Goal: Transaction & Acquisition: Subscribe to service/newsletter

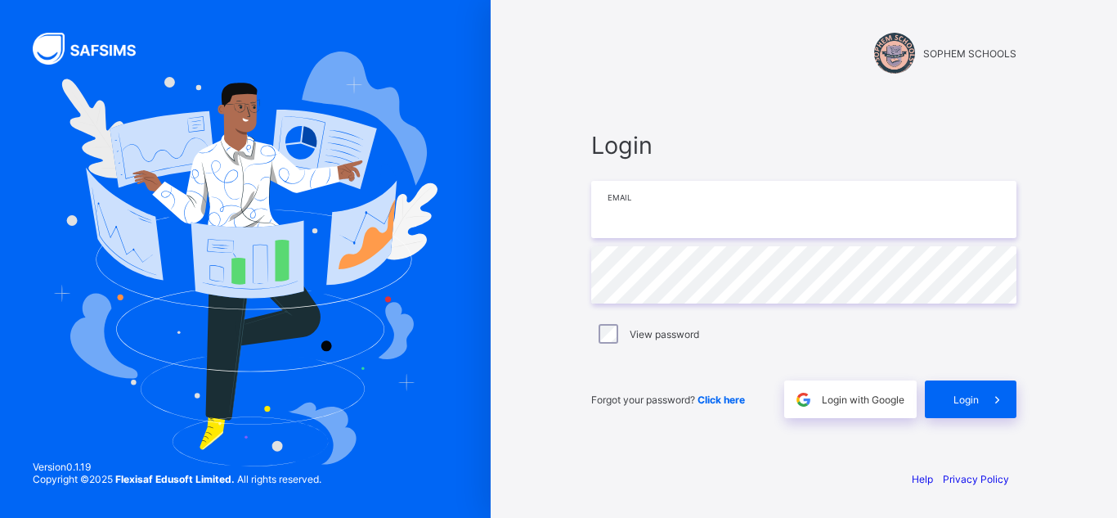
click at [658, 203] on input "email" at bounding box center [803, 209] width 425 height 57
paste input "**********"
type input "**********"
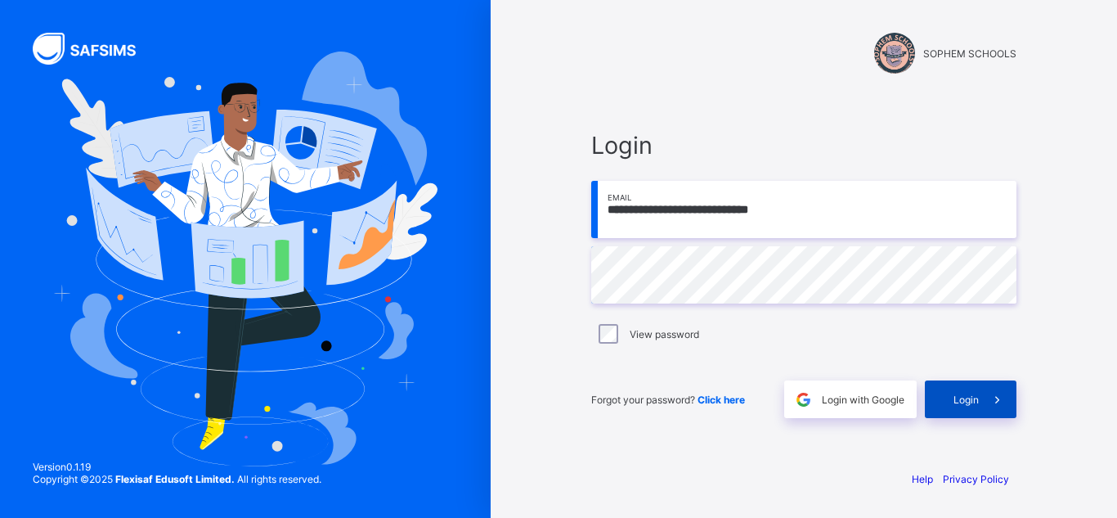
click at [945, 394] on div "Login" at bounding box center [971, 399] width 92 height 38
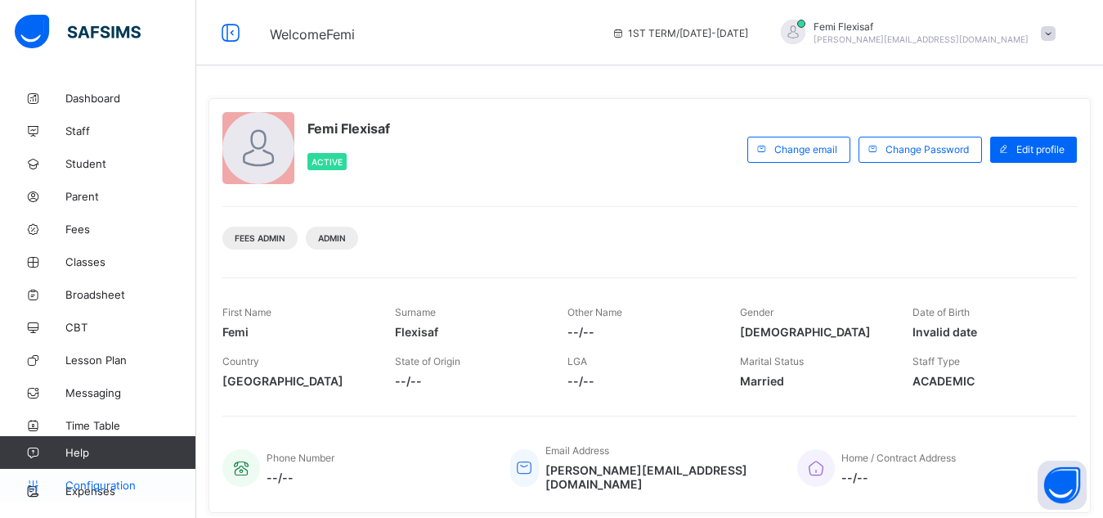
click at [127, 480] on span "Configuration" at bounding box center [130, 484] width 130 height 13
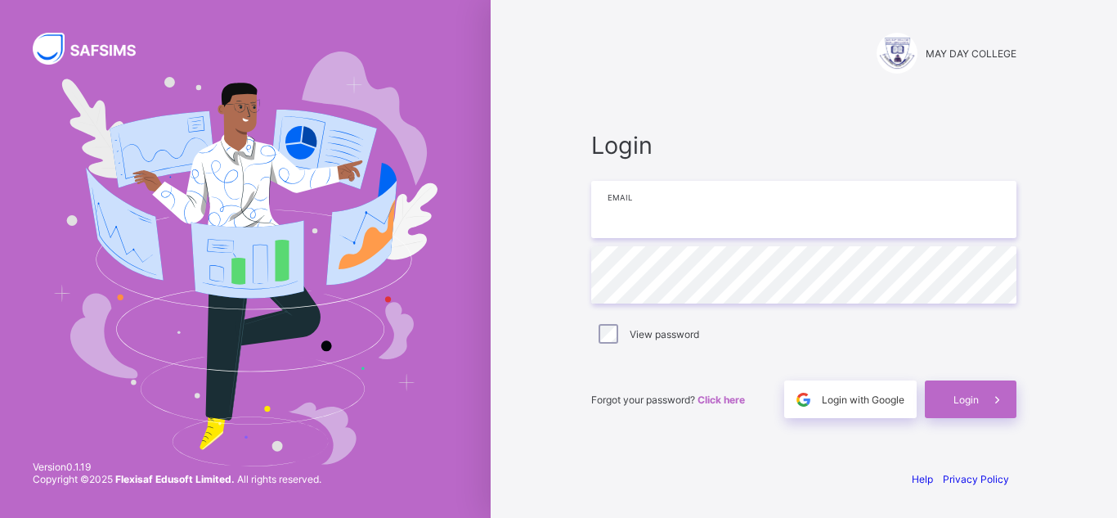
click at [636, 199] on input "email" at bounding box center [803, 209] width 425 height 57
paste input "**********"
type input "**********"
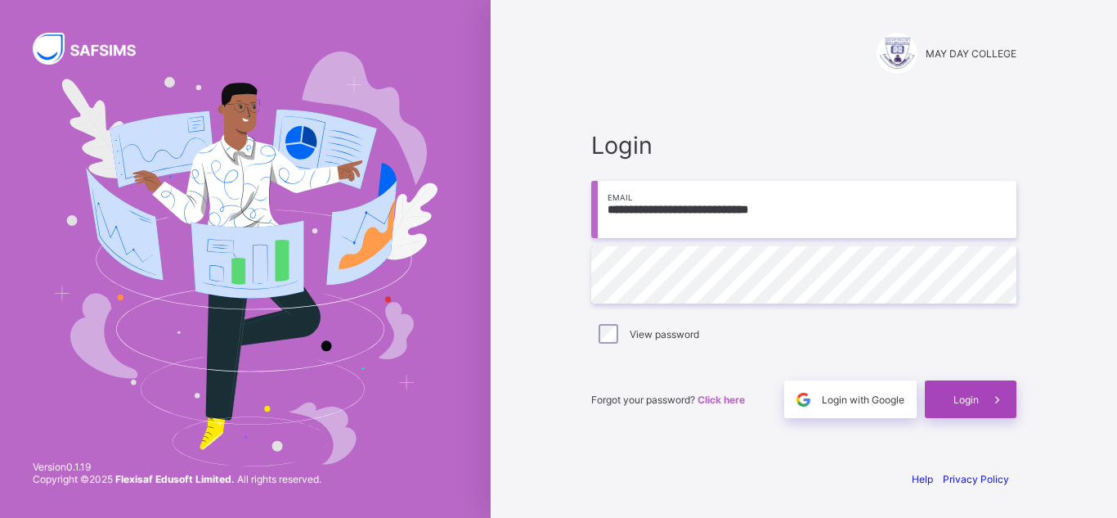
click at [980, 407] on span at bounding box center [998, 399] width 38 height 38
click at [781, 215] on input "**********" at bounding box center [803, 209] width 425 height 57
click at [959, 399] on span "Login" at bounding box center [965, 399] width 25 height 12
click at [957, 398] on span "Login" at bounding box center [965, 399] width 25 height 12
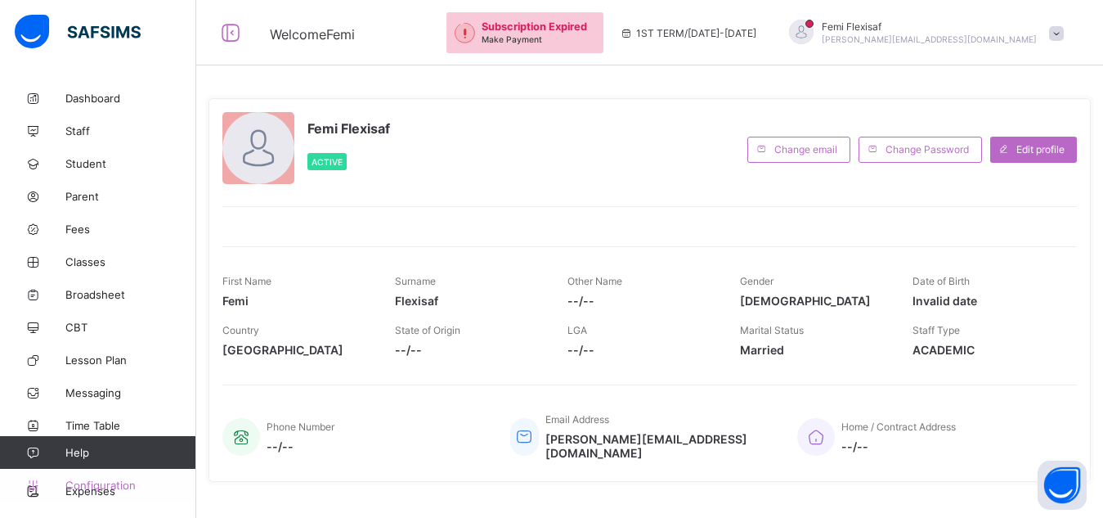
click at [112, 479] on span "Configuration" at bounding box center [130, 484] width 130 height 13
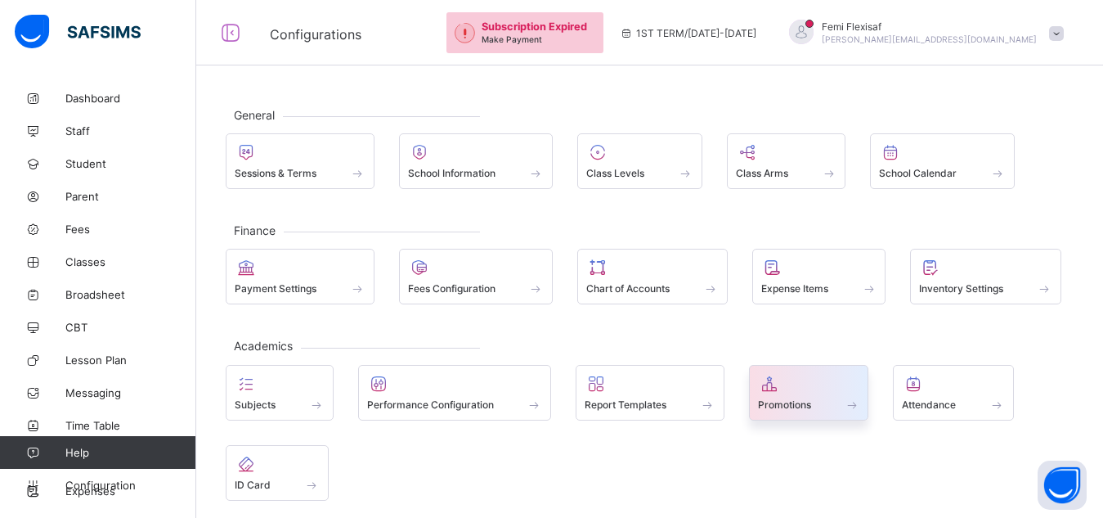
click at [784, 387] on div at bounding box center [809, 384] width 102 height 20
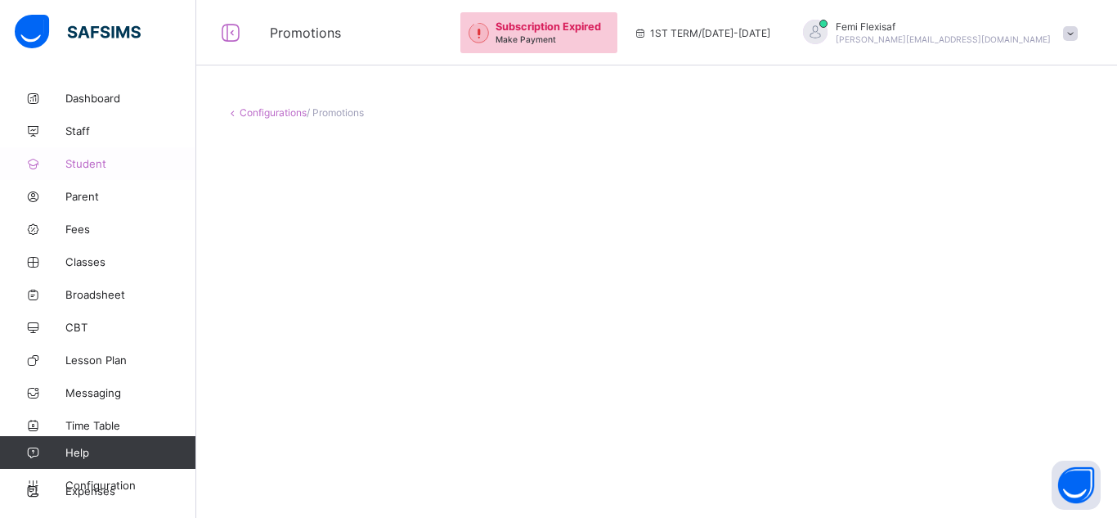
click at [83, 169] on span "Student" at bounding box center [130, 163] width 131 height 13
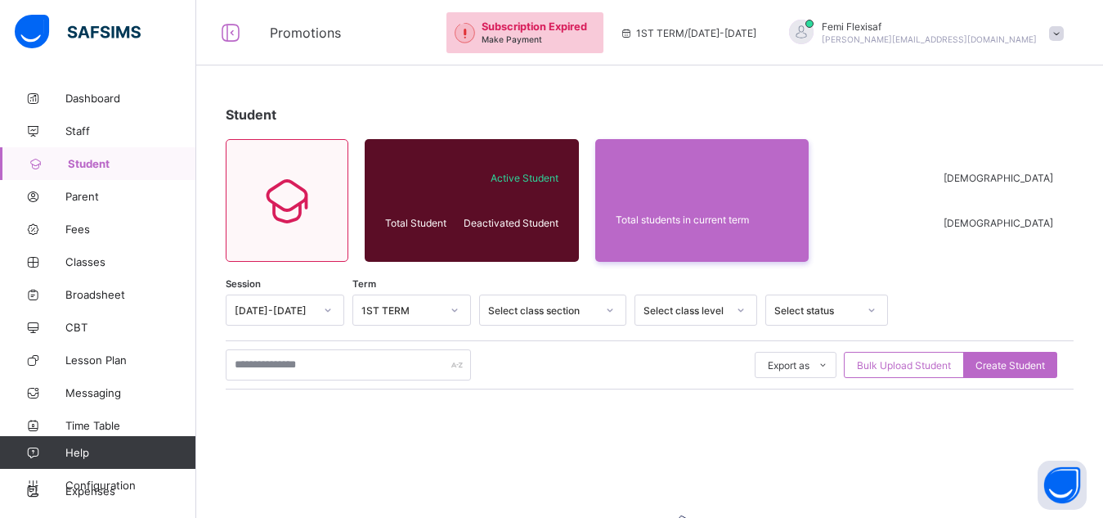
click at [1064, 36] on span at bounding box center [1056, 33] width 15 height 15
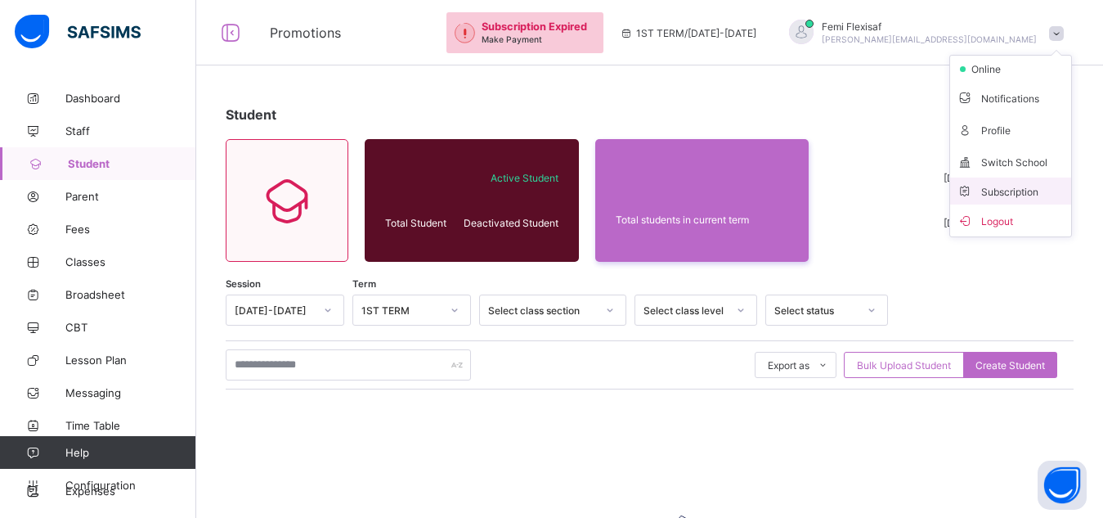
click at [1023, 195] on span "Subscription" at bounding box center [998, 192] width 82 height 12
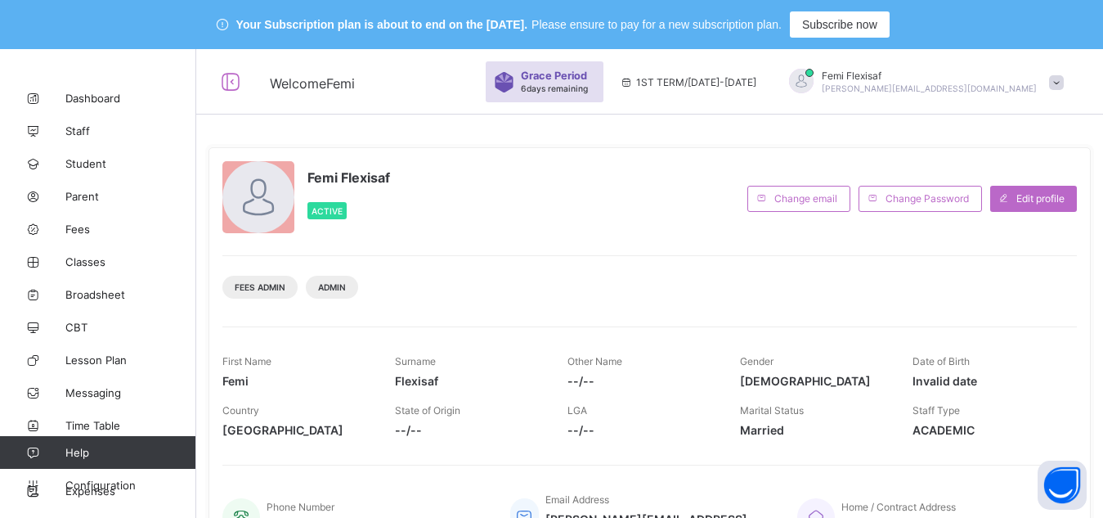
drag, startPoint x: 1073, startPoint y: 5, endPoint x: 544, endPoint y: 264, distance: 589.8
click at [544, 264] on div "Fees Admin Admin" at bounding box center [649, 281] width 854 height 52
click at [1064, 88] on span at bounding box center [1056, 82] width 15 height 15
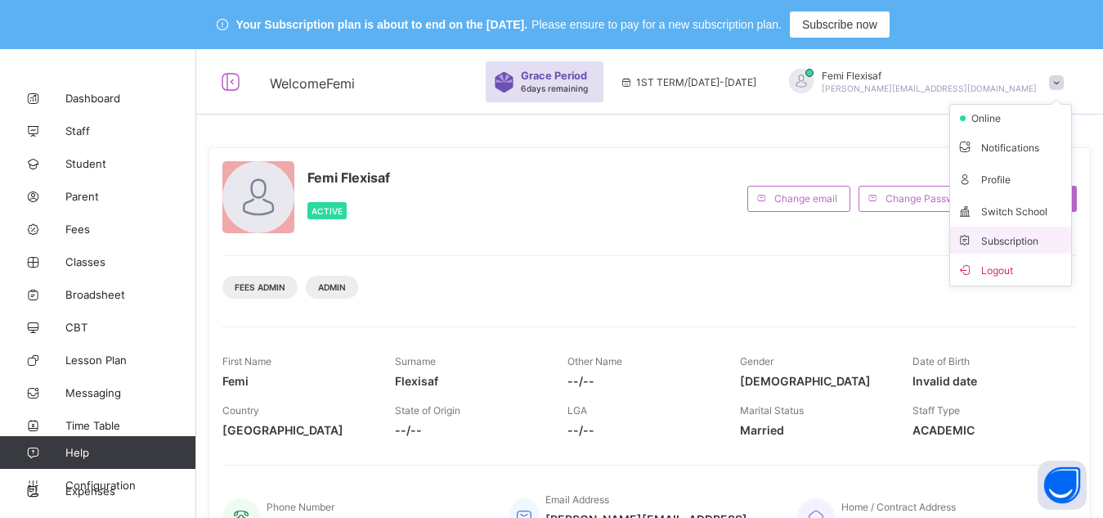
click at [1017, 238] on span "Subscription" at bounding box center [998, 241] width 82 height 12
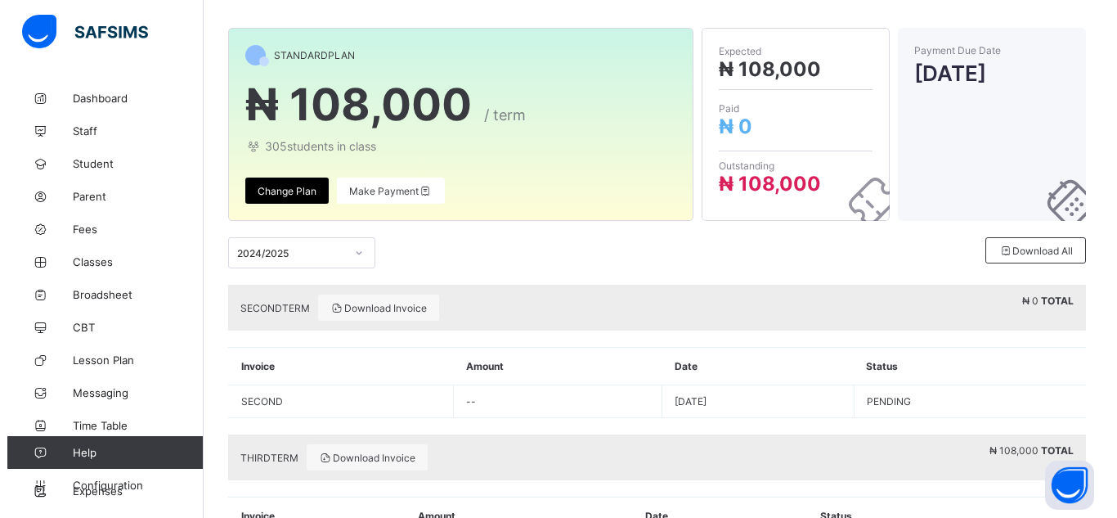
scroll to position [129, 0]
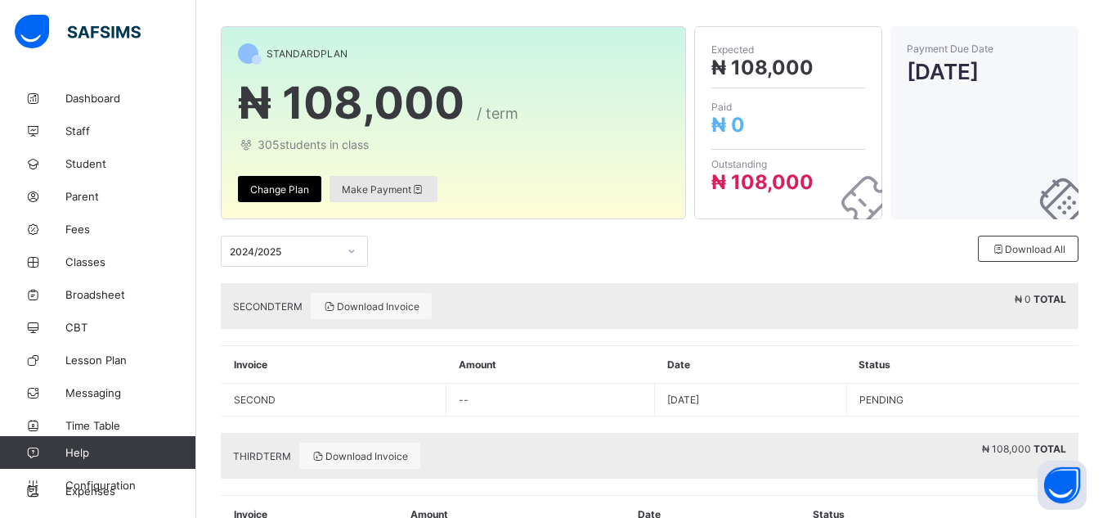
click at [396, 195] on div "Make Payment" at bounding box center [383, 189] width 108 height 26
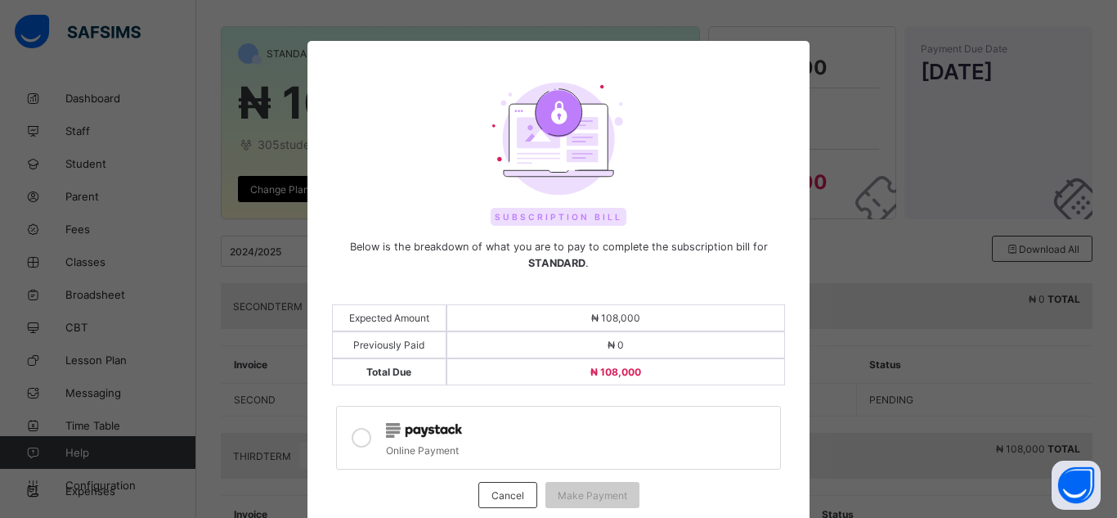
click at [677, 177] on div at bounding box center [559, 140] width 454 height 116
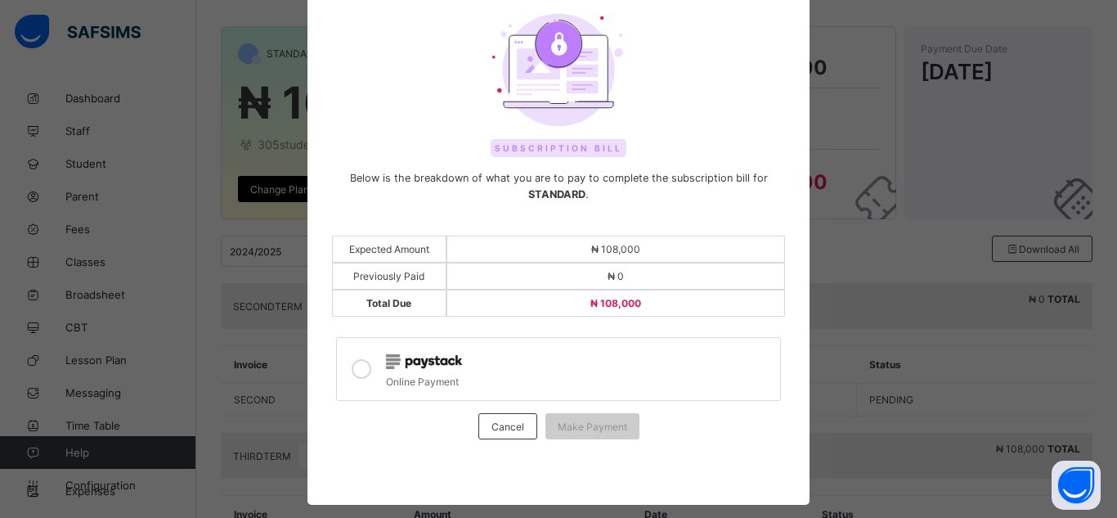
scroll to position [96, 0]
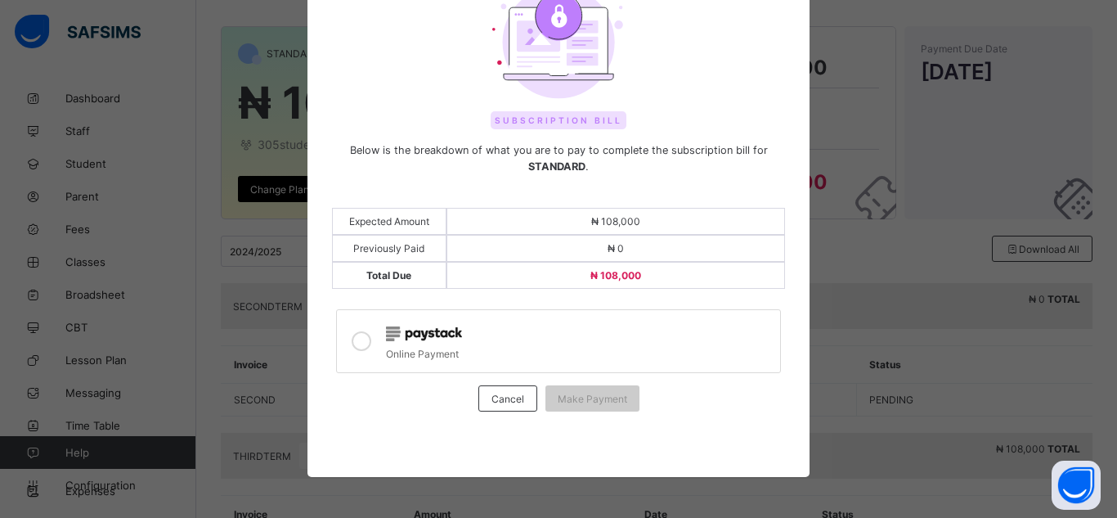
click at [356, 346] on icon at bounding box center [362, 341] width 20 height 20
click at [584, 399] on span "Make Payment" at bounding box center [592, 398] width 69 height 12
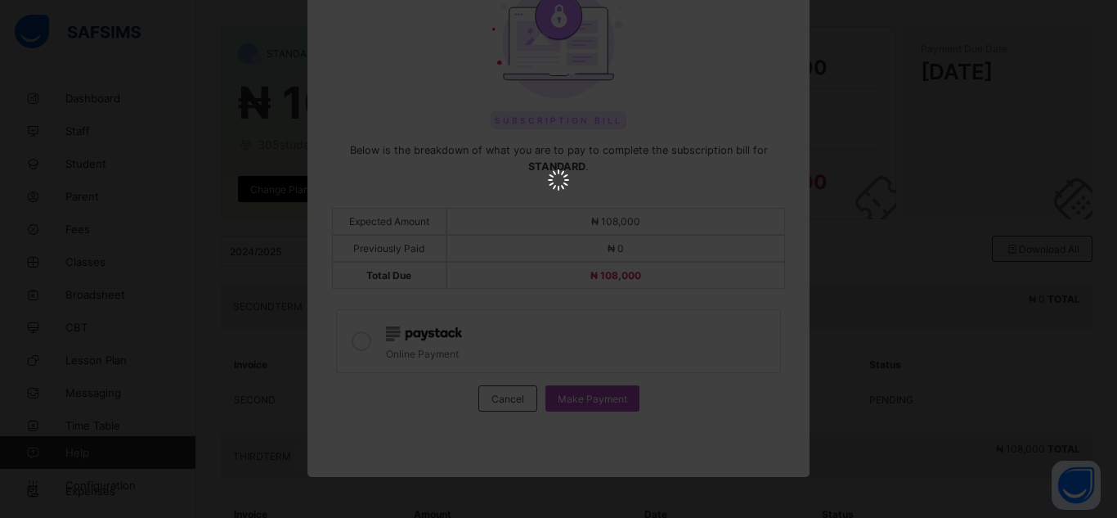
scroll to position [0, 0]
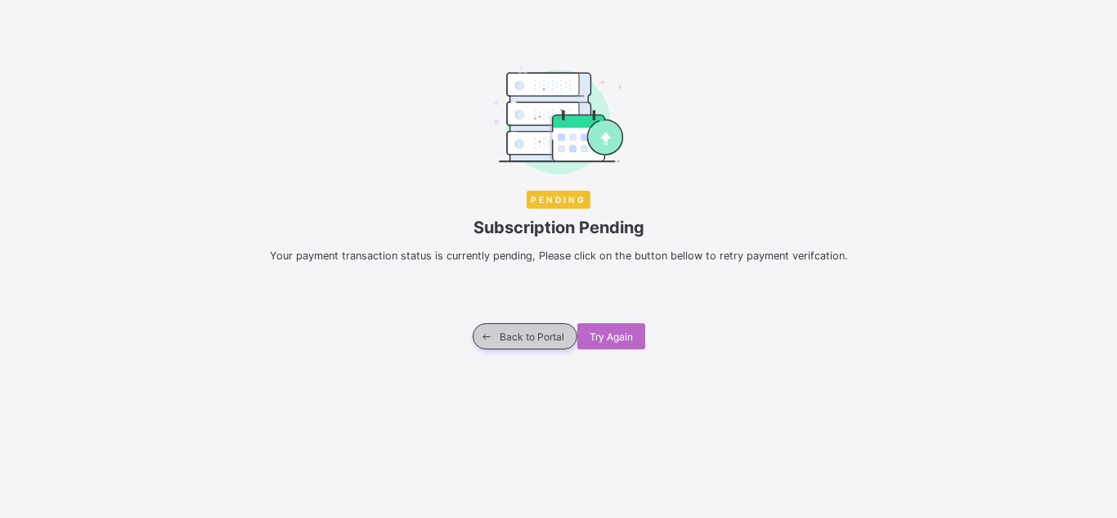
click at [513, 331] on span "Back to Portal" at bounding box center [532, 336] width 65 height 12
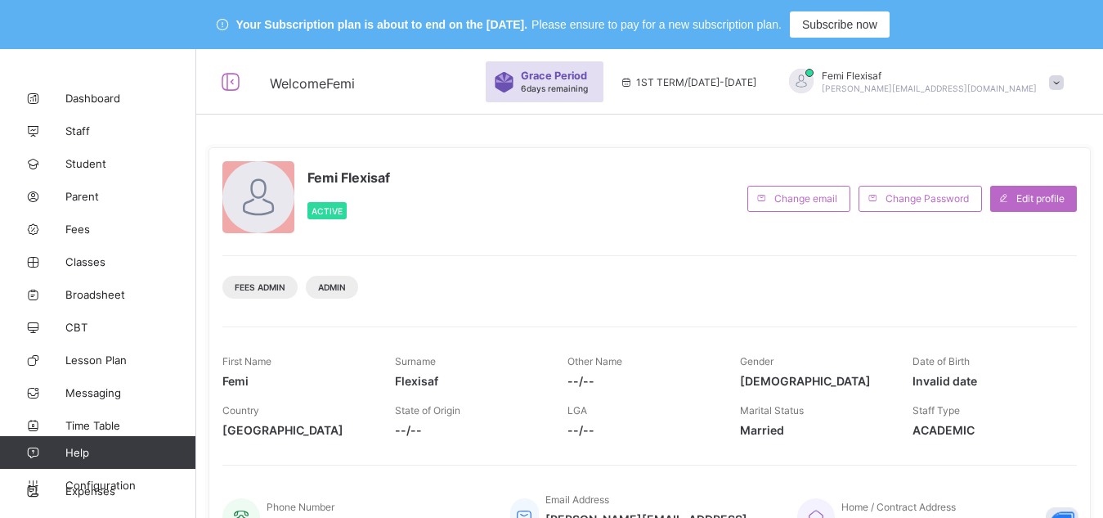
click at [1064, 84] on span at bounding box center [1056, 82] width 15 height 15
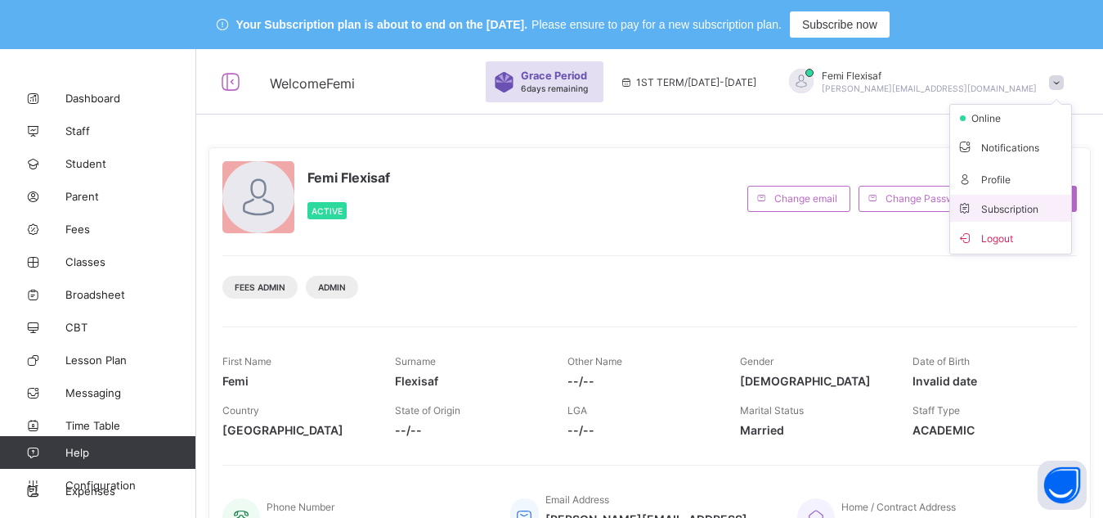
click at [1027, 204] on span "Subscription" at bounding box center [998, 209] width 82 height 12
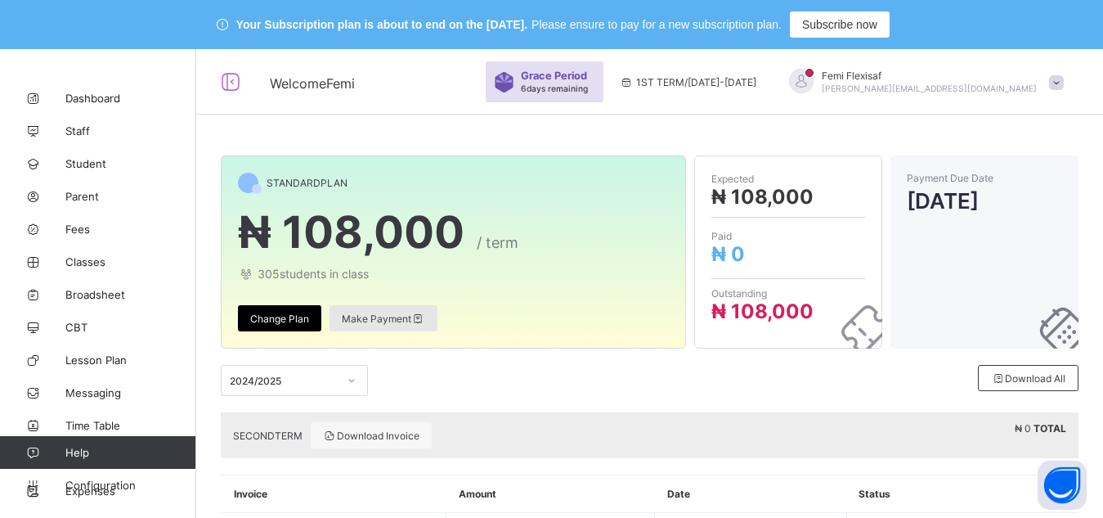
click at [403, 317] on span "Make Payment" at bounding box center [383, 318] width 83 height 12
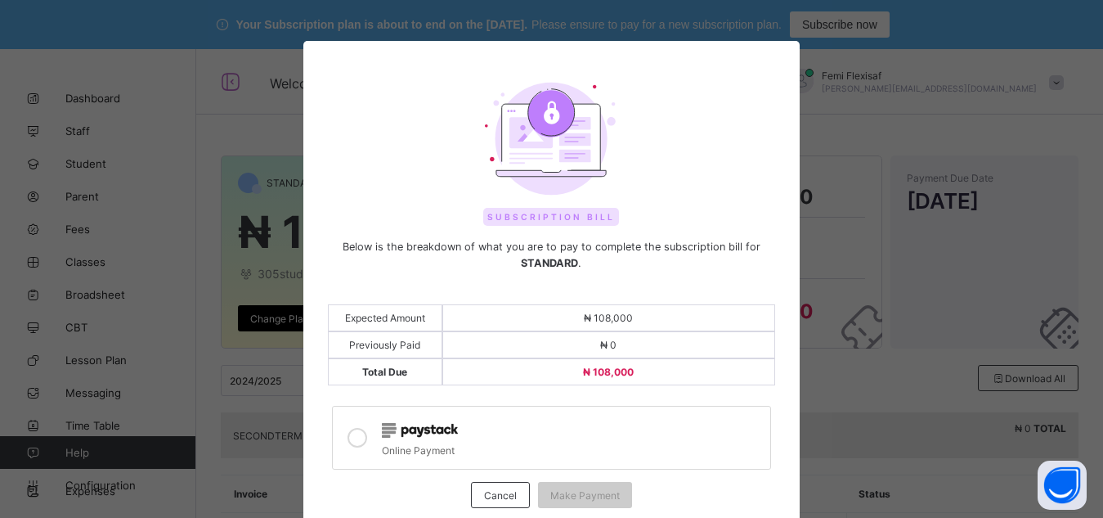
click at [386, 182] on div at bounding box center [551, 140] width 447 height 116
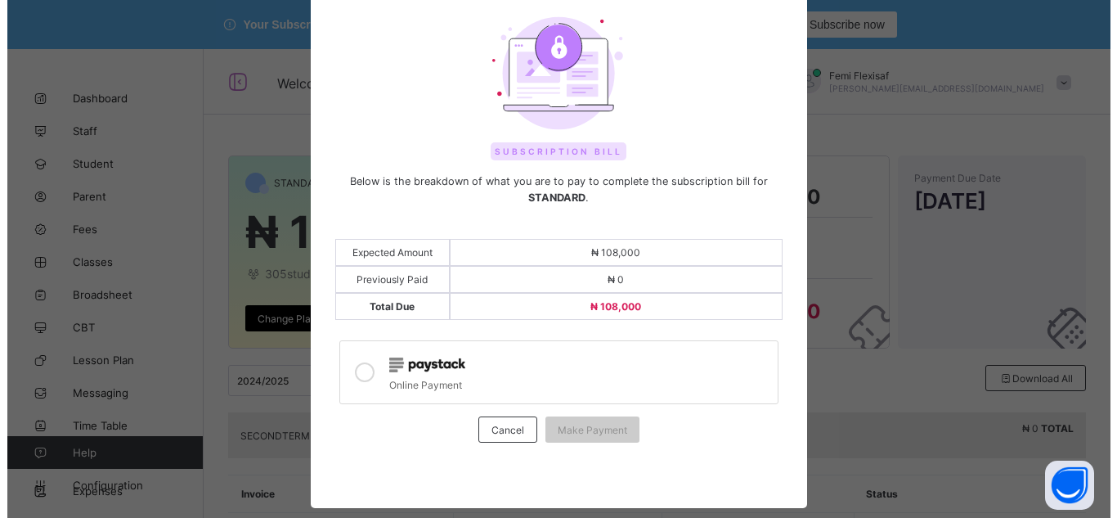
scroll to position [96, 0]
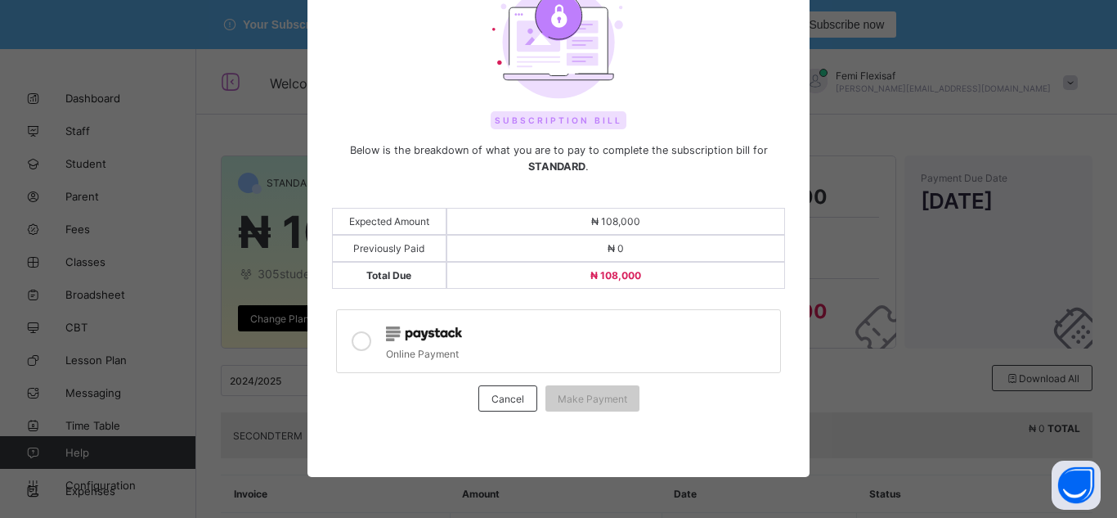
click at [360, 339] on icon at bounding box center [362, 341] width 20 height 20
click at [589, 395] on span "Make Payment" at bounding box center [592, 398] width 69 height 12
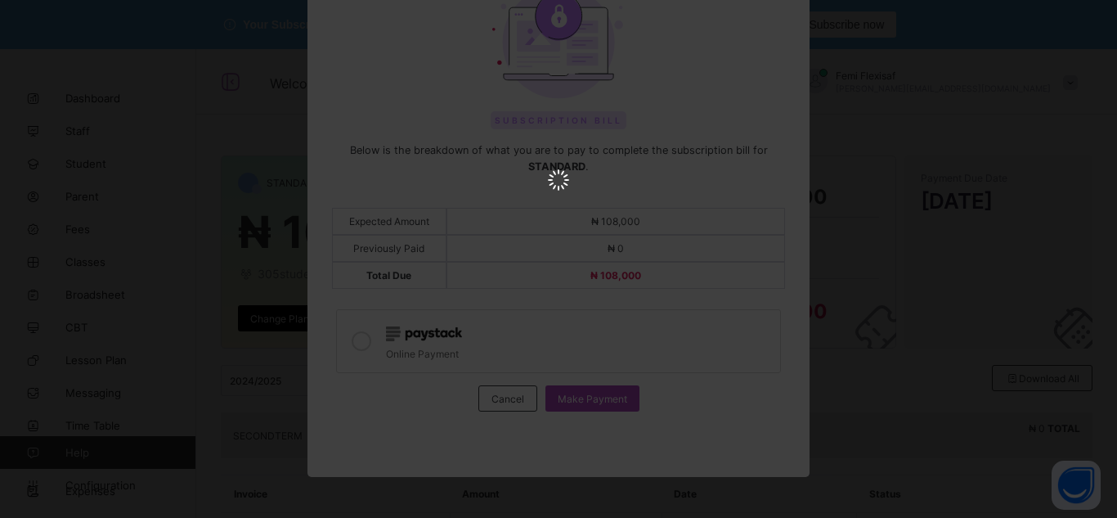
scroll to position [0, 0]
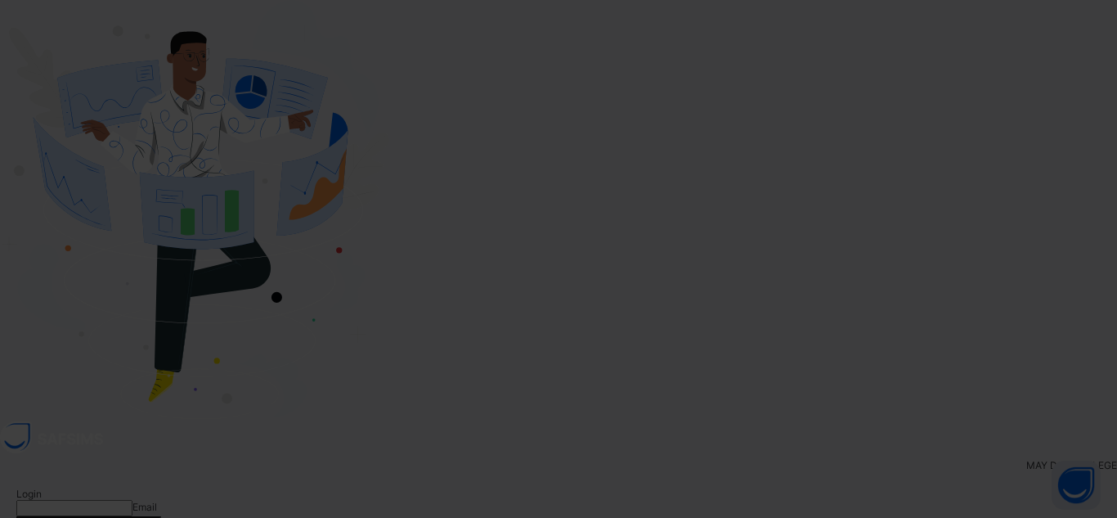
type input "**********"
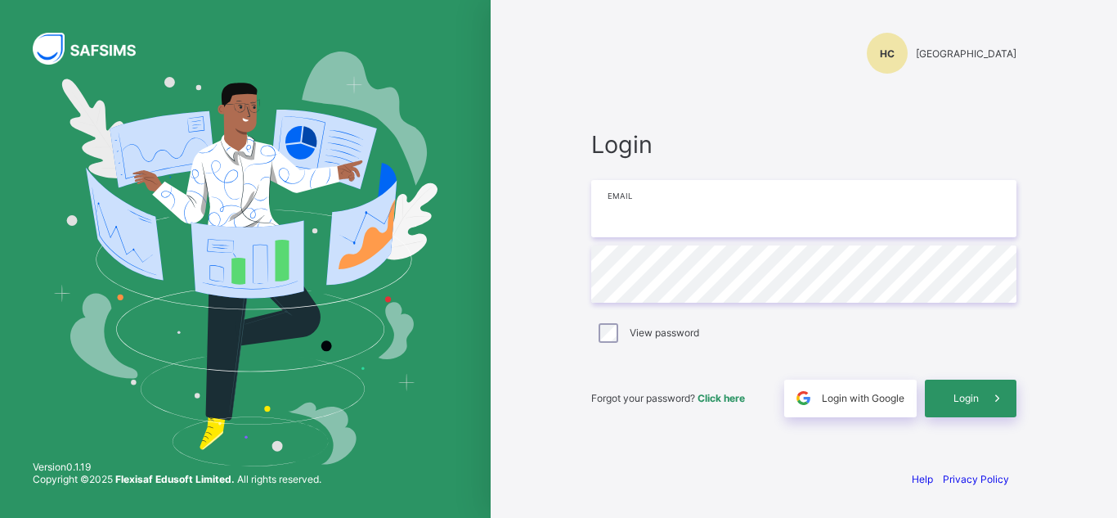
click at [679, 204] on input "email" at bounding box center [803, 208] width 425 height 57
type input "**********"
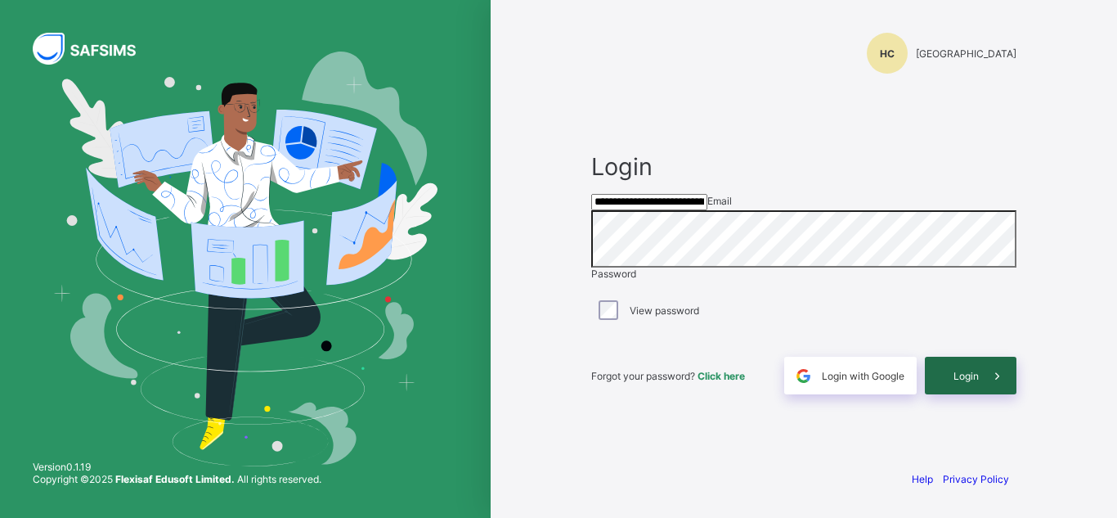
click at [976, 382] on span "Login" at bounding box center [965, 376] width 25 height 12
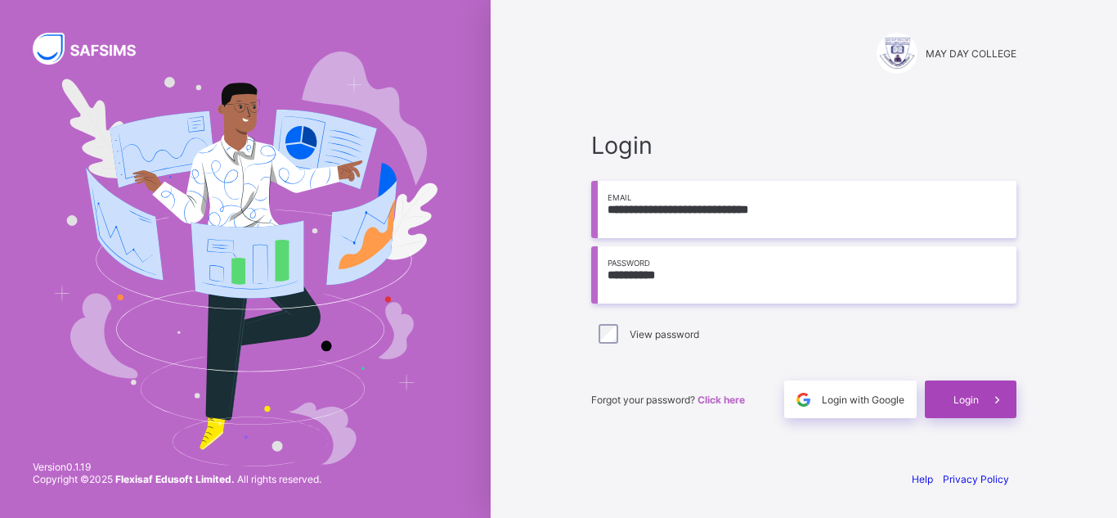
click at [961, 399] on span "Login" at bounding box center [965, 399] width 25 height 12
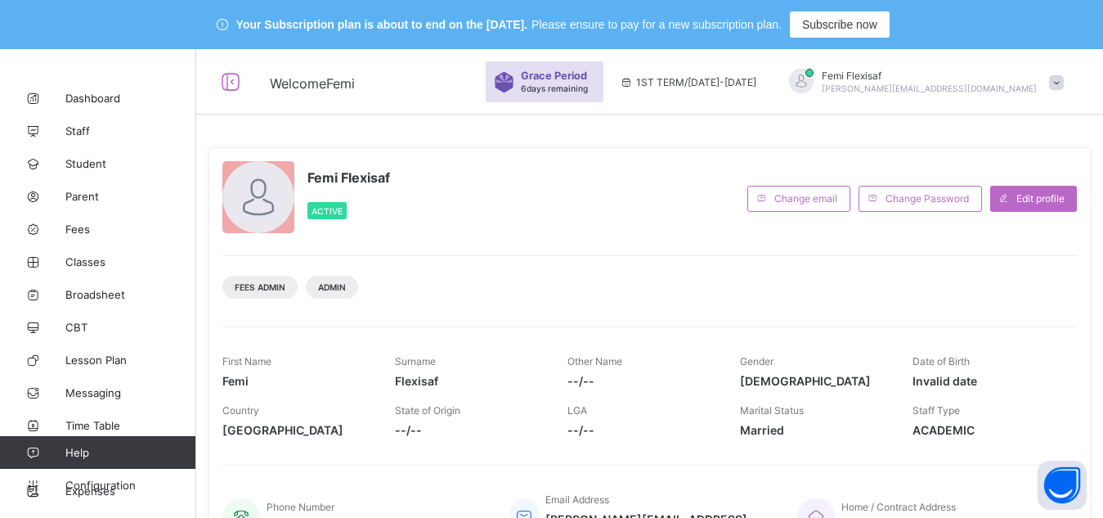
click at [1064, 81] on span at bounding box center [1056, 82] width 15 height 15
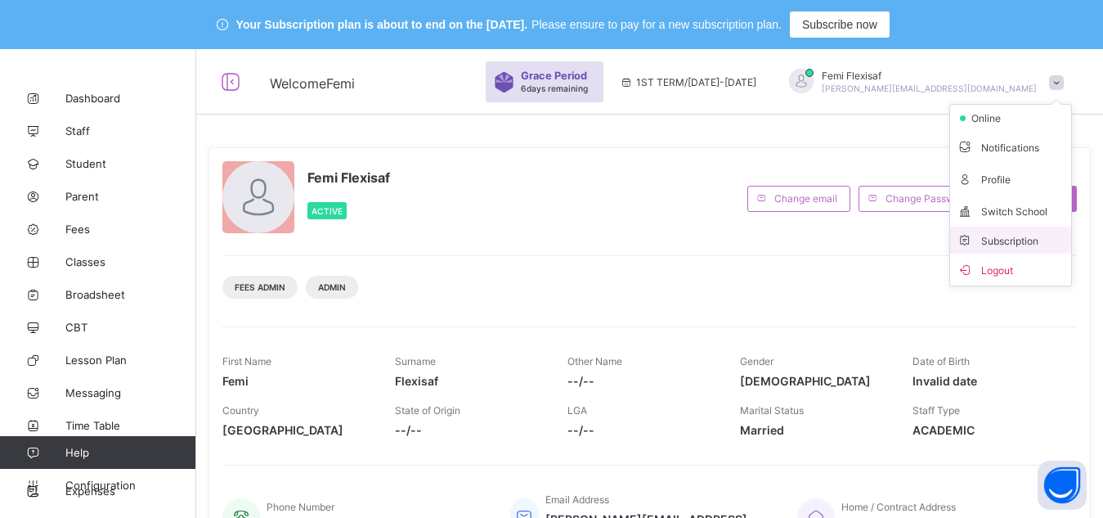
click at [987, 244] on span "Subscription" at bounding box center [998, 241] width 82 height 12
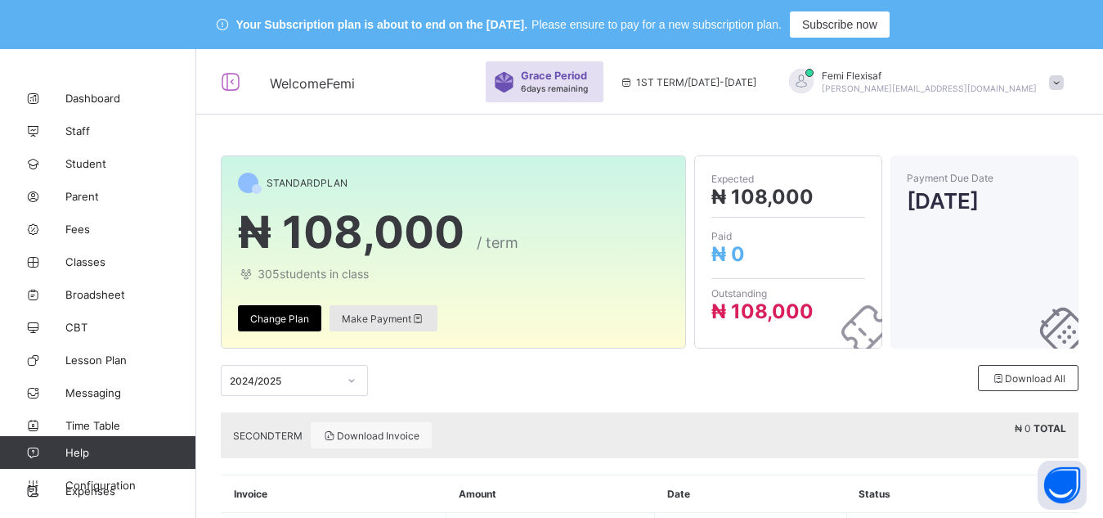
click at [379, 319] on span "Make Payment" at bounding box center [383, 318] width 83 height 12
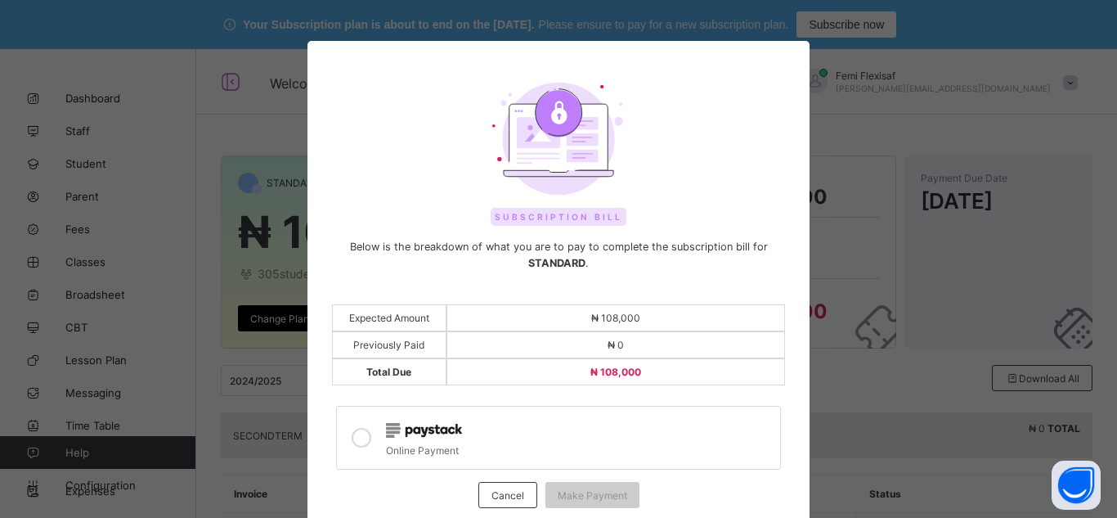
click at [357, 437] on icon at bounding box center [362, 438] width 20 height 20
click at [594, 492] on span "Make Payment" at bounding box center [592, 495] width 69 height 12
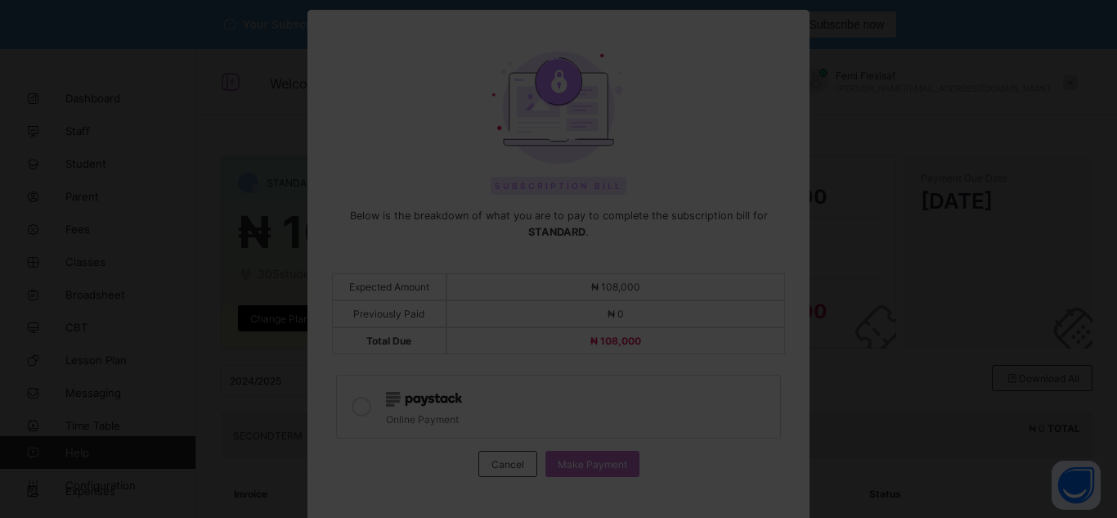
scroll to position [33, 0]
